Goal: Transaction & Acquisition: Purchase product/service

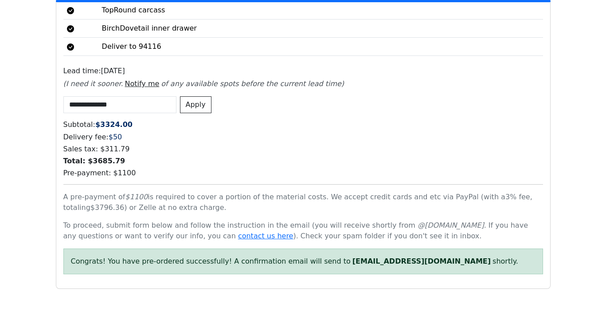
scroll to position [2142, 0]
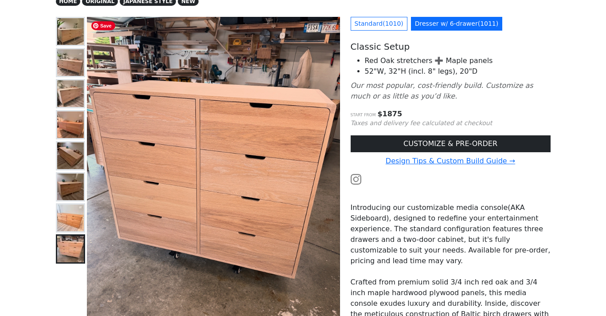
scroll to position [71, 0]
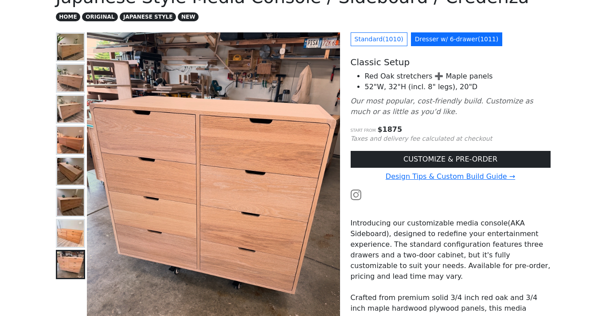
click at [64, 84] on img at bounding box center [70, 78] width 27 height 27
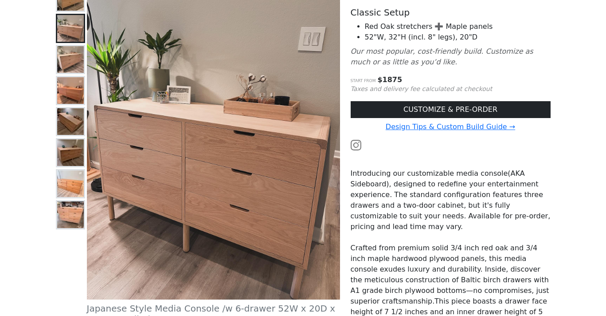
scroll to position [0, 0]
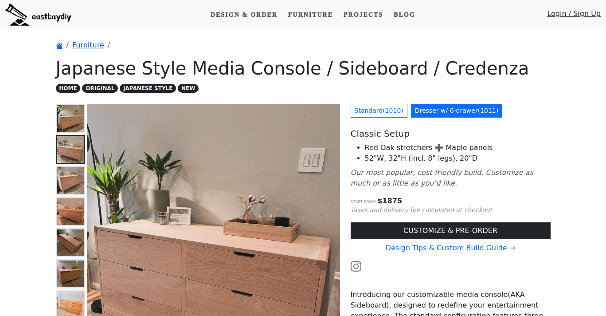
click at [82, 46] on link "Furniture" at bounding box center [88, 45] width 32 height 8
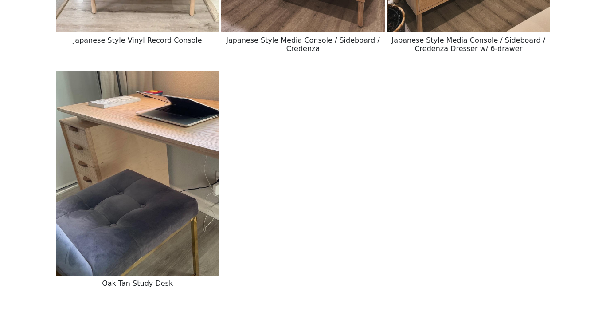
scroll to position [1800, 0]
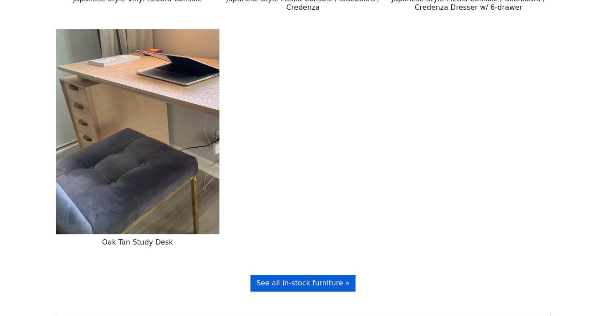
click at [314, 286] on span "See all in-stock furniture »" at bounding box center [303, 283] width 94 height 8
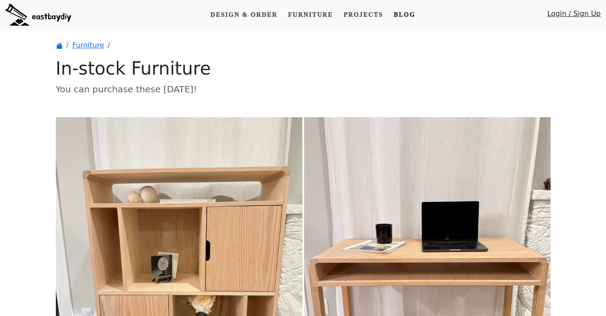
click at [399, 15] on link "Blog" at bounding box center [404, 15] width 28 height 16
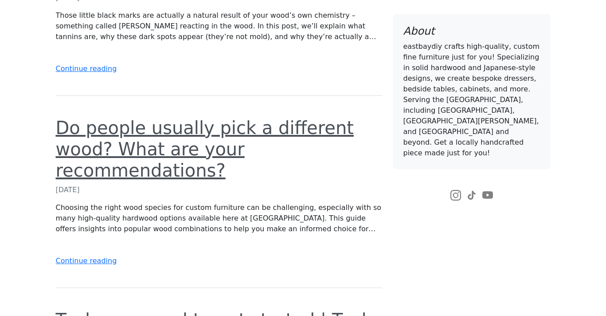
scroll to position [959, 0]
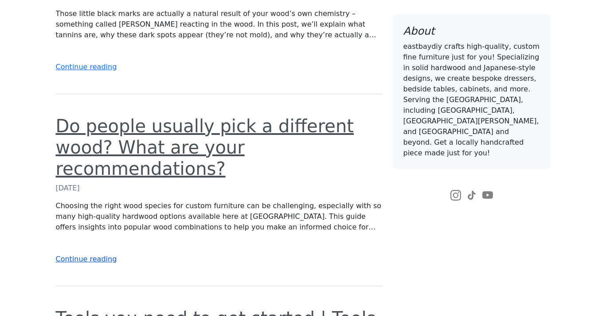
click at [86, 255] on link "Continue reading" at bounding box center [86, 259] width 61 height 8
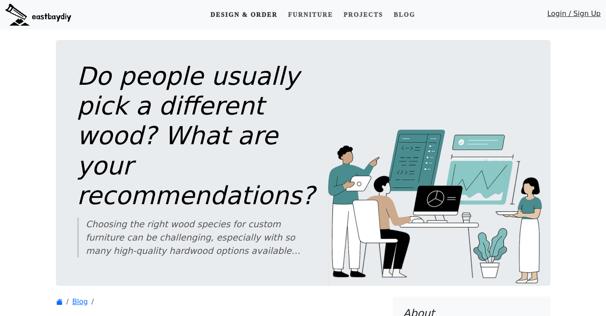
click at [221, 9] on link "Design & Order" at bounding box center [244, 15] width 74 height 16
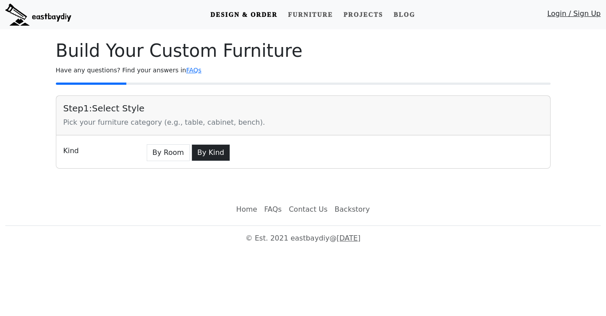
click at [198, 153] on button "By Kind" at bounding box center [211, 152] width 39 height 17
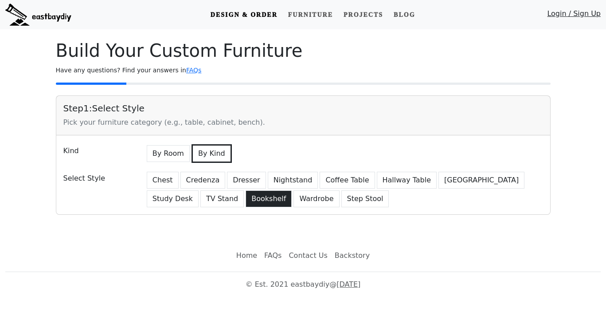
click at [246, 200] on button "Bookshelf" at bounding box center [269, 198] width 46 height 17
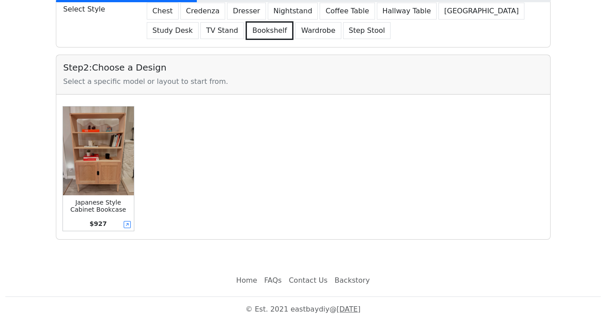
scroll to position [175, 0]
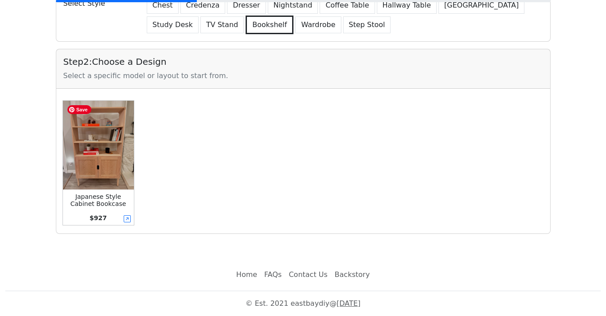
click at [101, 175] on img at bounding box center [98, 145] width 71 height 89
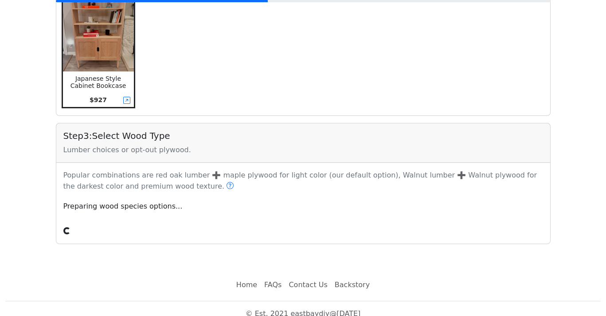
scroll to position [303, 0]
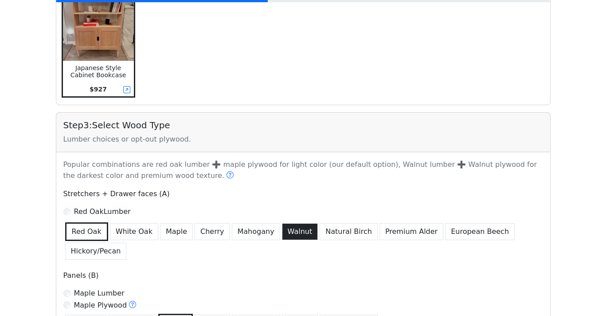
click at [282, 234] on button "Walnut" at bounding box center [300, 231] width 36 height 17
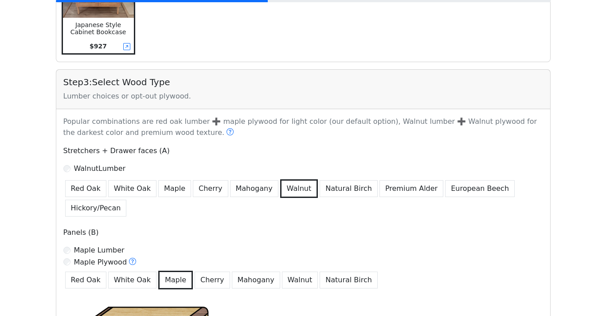
scroll to position [347, 0]
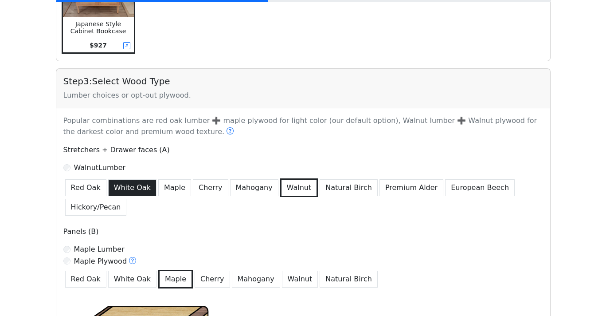
click at [127, 194] on button "White Oak" at bounding box center [132, 187] width 48 height 17
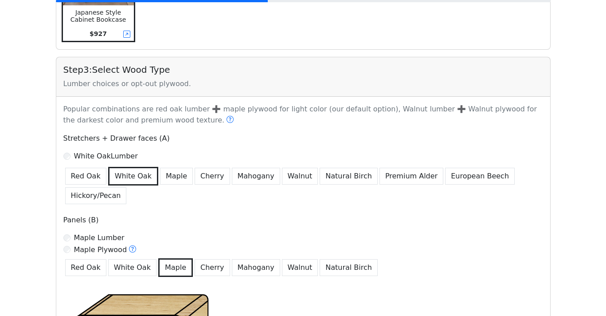
scroll to position [374, 0]
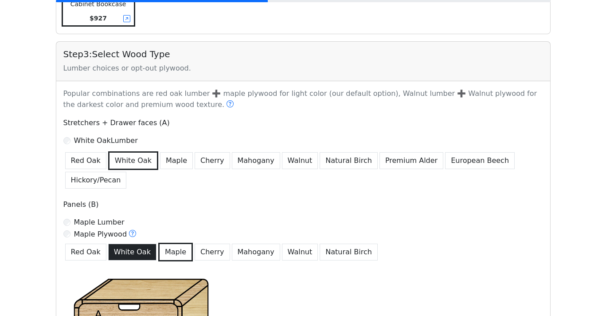
click at [132, 255] on button "White Oak" at bounding box center [132, 252] width 48 height 17
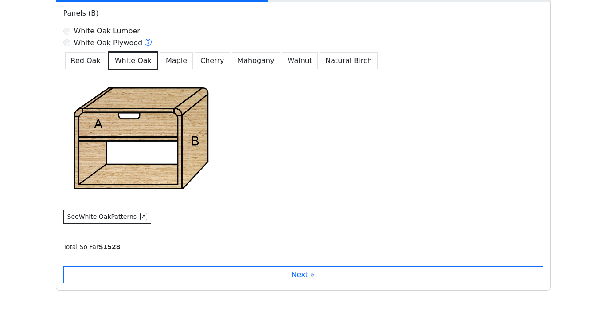
scroll to position [568, 0]
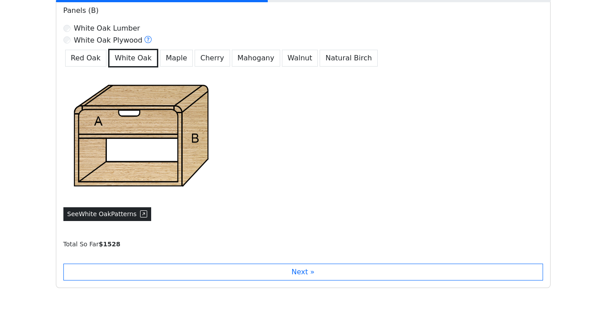
click at [123, 214] on button "See White Oak Patterns" at bounding box center [107, 214] width 88 height 14
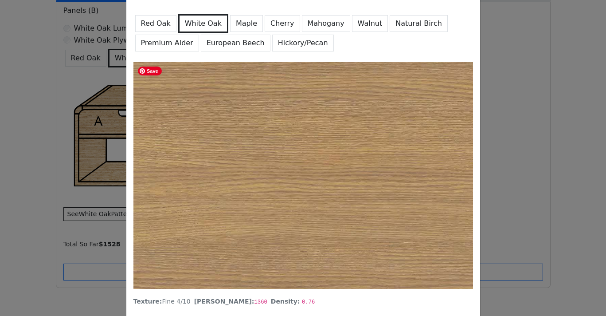
scroll to position [36, 0]
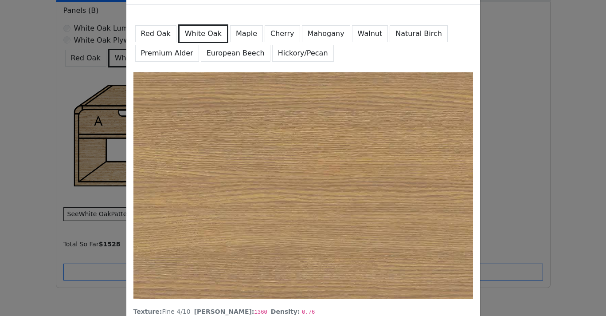
click at [241, 39] on button "Maple" at bounding box center [246, 33] width 33 height 17
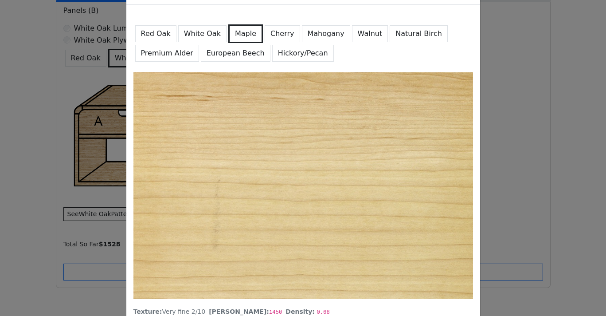
click at [207, 31] on button "White Oak" at bounding box center [202, 33] width 48 height 17
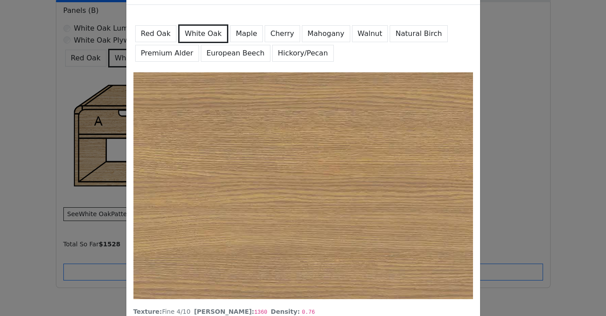
click at [168, 32] on button "Red Oak" at bounding box center [155, 33] width 41 height 17
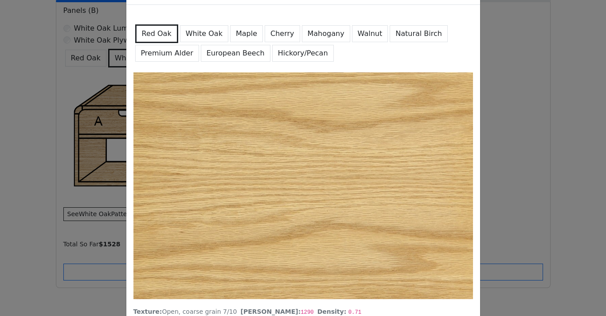
click at [193, 37] on button "White Oak" at bounding box center [204, 33] width 48 height 17
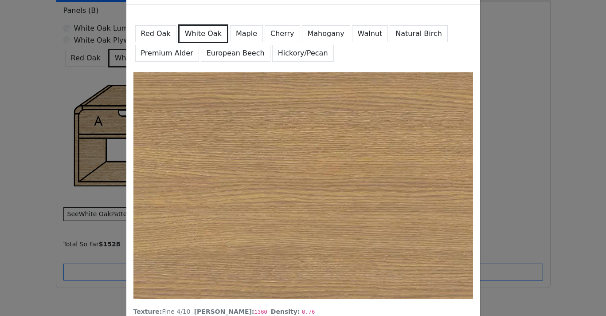
click at [267, 33] on button "Cherry" at bounding box center [282, 33] width 35 height 17
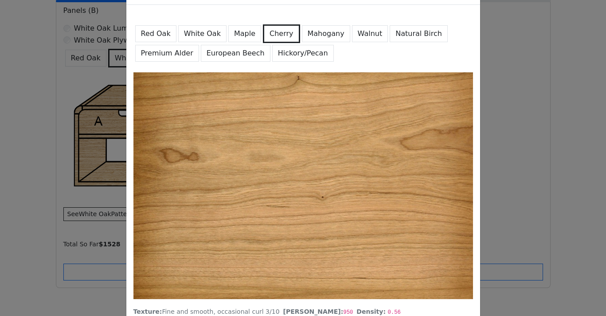
click at [326, 33] on button "Mahogany" at bounding box center [326, 33] width 48 height 17
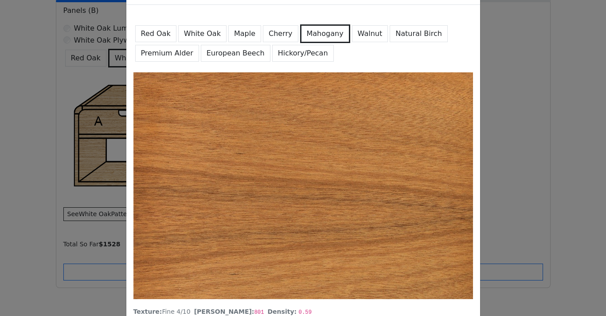
click at [370, 33] on button "Walnut" at bounding box center [370, 33] width 36 height 17
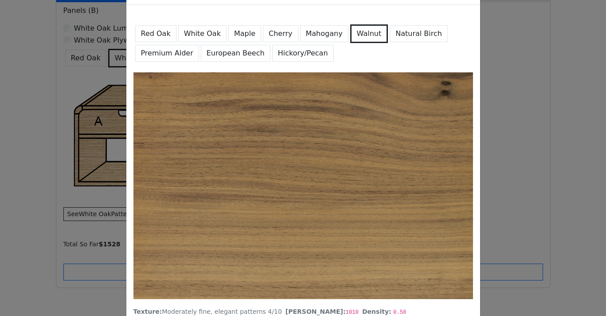
click at [393, 35] on button "Natural Birch" at bounding box center [419, 33] width 58 height 17
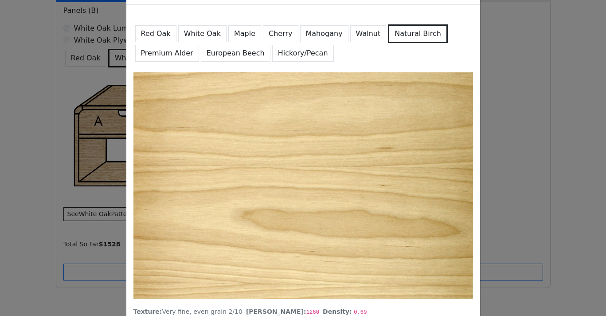
click at [168, 54] on button "Premium Alder" at bounding box center [167, 53] width 64 height 17
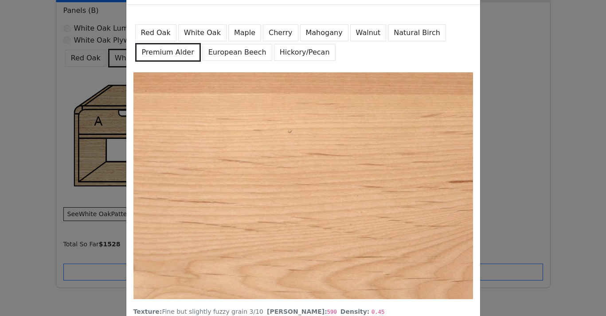
click at [223, 53] on button "European Beech" at bounding box center [238, 52] width 70 height 17
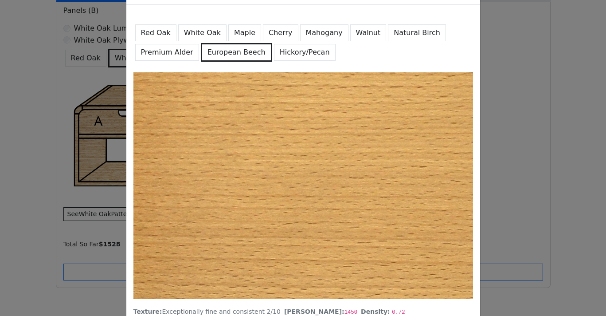
click at [284, 56] on button "Hickory/Pecan" at bounding box center [305, 52] width 62 height 17
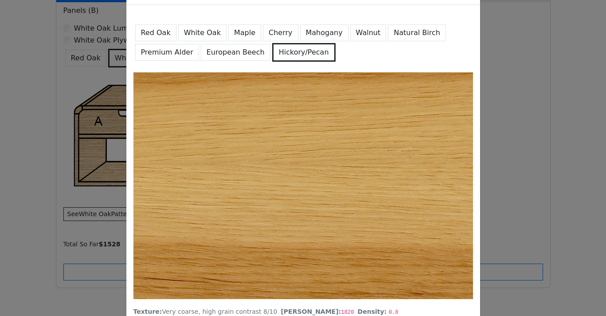
click at [530, 146] on div "Detailed wood grain and patterns Red Oak White Oak Maple Cherry Mahogany Walnut…" at bounding box center [303, 158] width 606 height 316
click at [491, 54] on div "Detailed wood grain and patterns Red Oak White Oak Maple Cherry Mahogany Walnut…" at bounding box center [303, 158] width 606 height 316
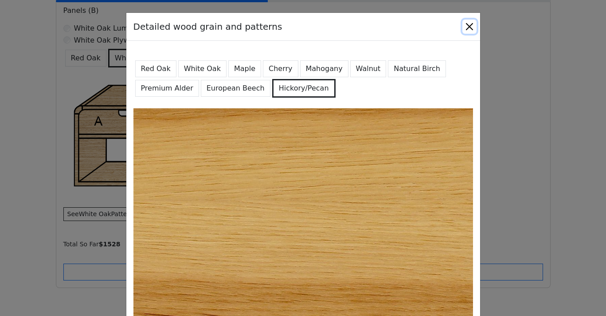
click at [467, 25] on button "Close" at bounding box center [470, 27] width 14 height 14
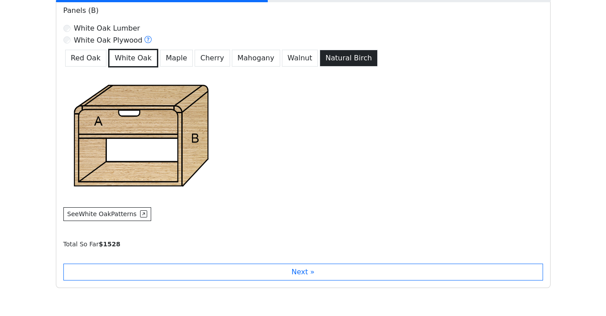
click at [327, 63] on button "Natural Birch" at bounding box center [349, 58] width 58 height 17
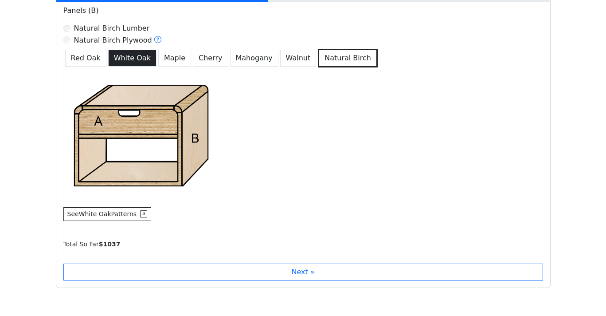
click at [134, 67] on button "White Oak" at bounding box center [132, 58] width 48 height 17
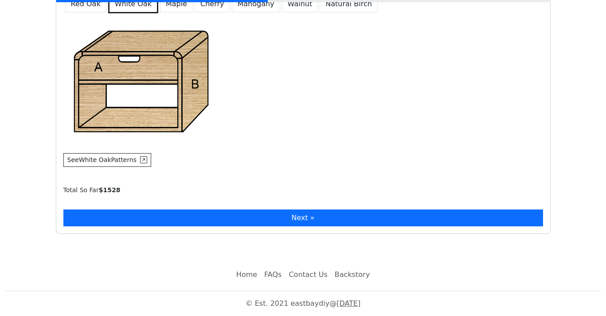
click at [243, 215] on button "Next »" at bounding box center [303, 217] width 480 height 17
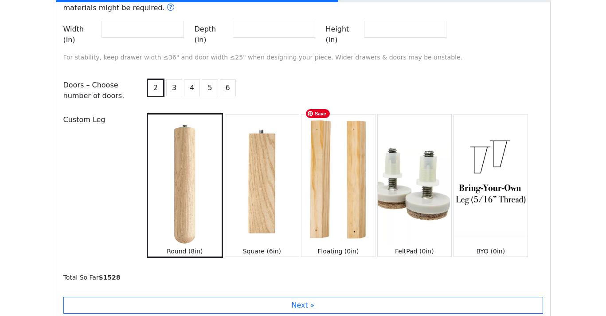
scroll to position [881, 0]
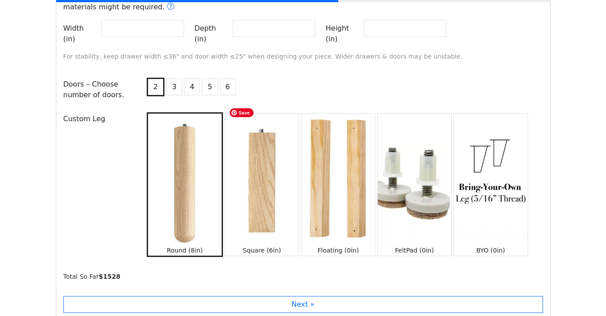
click at [250, 185] on img at bounding box center [262, 179] width 74 height 131
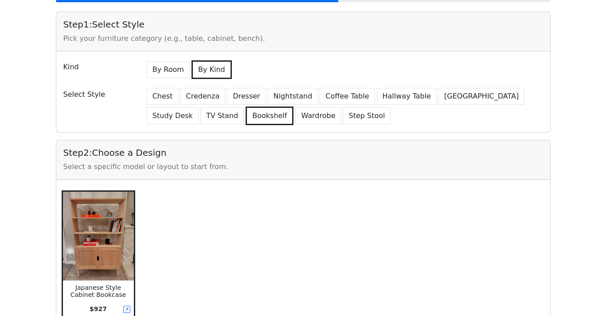
scroll to position [0, 0]
